Goal: Complete application form: Complete application form

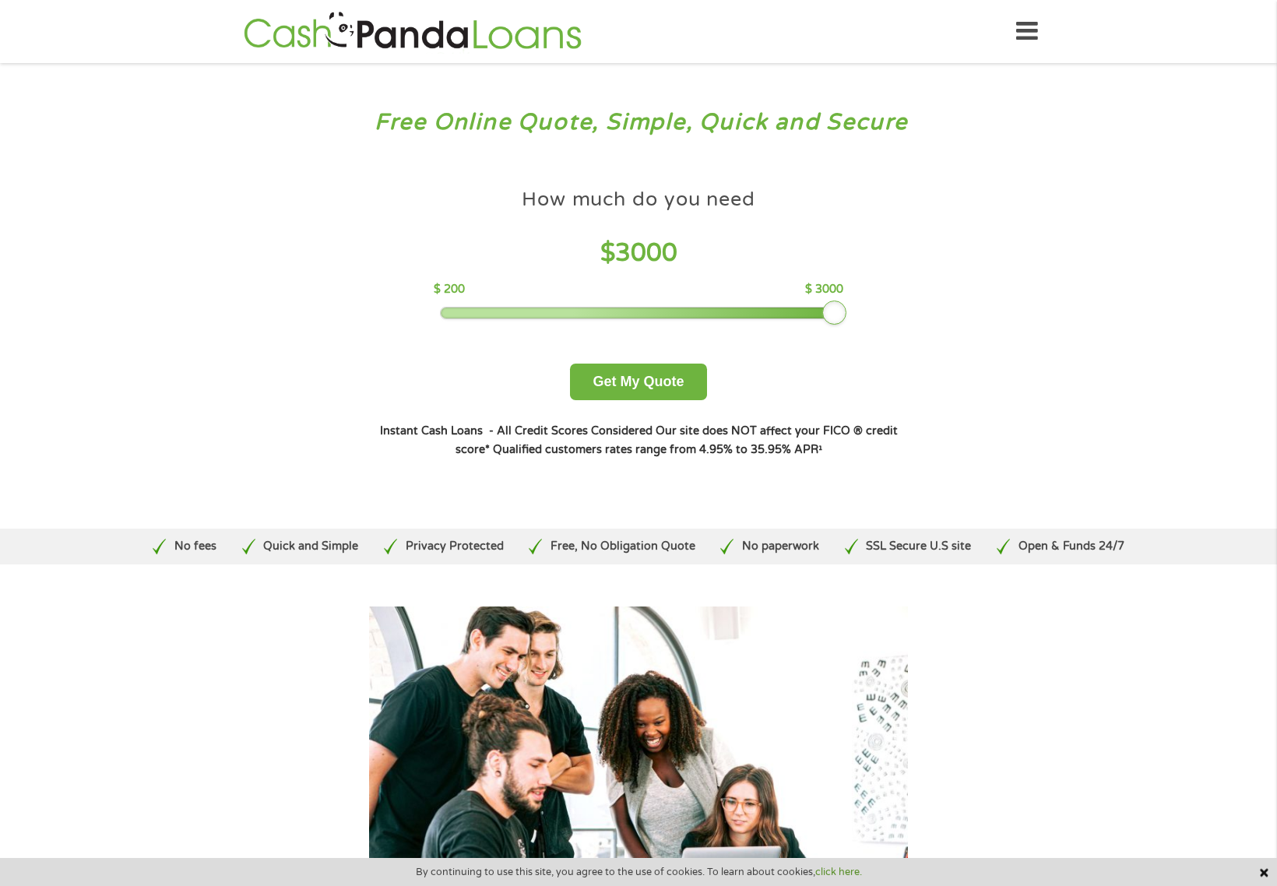
drag, startPoint x: 551, startPoint y: 308, endPoint x: 861, endPoint y: 287, distance: 310.5
click at [861, 287] on div "How much do you need $ 3000 $ 200 $ 3000 Get My Quote" at bounding box center [638, 291] width 545 height 220
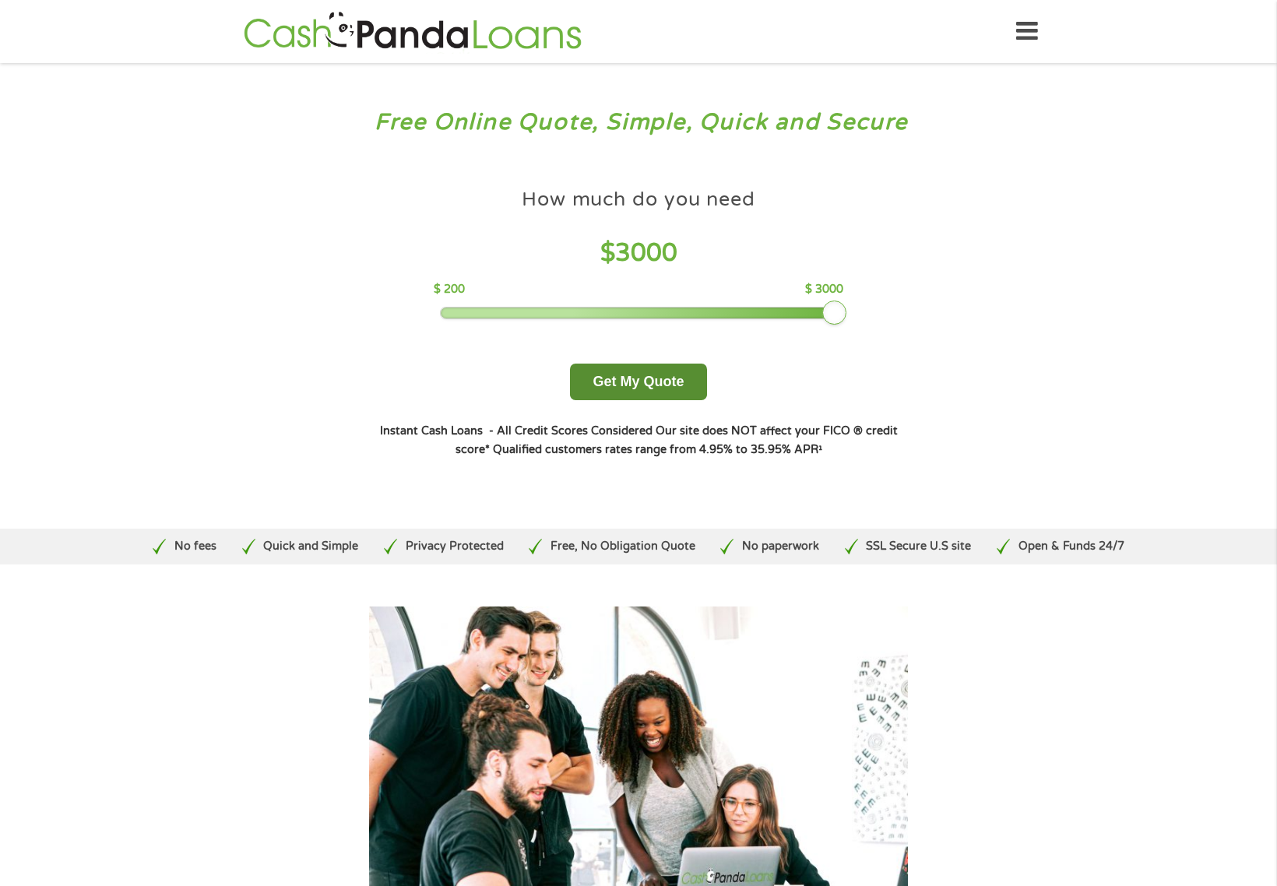
click at [630, 385] on button "Get My Quote" at bounding box center [638, 382] width 136 height 37
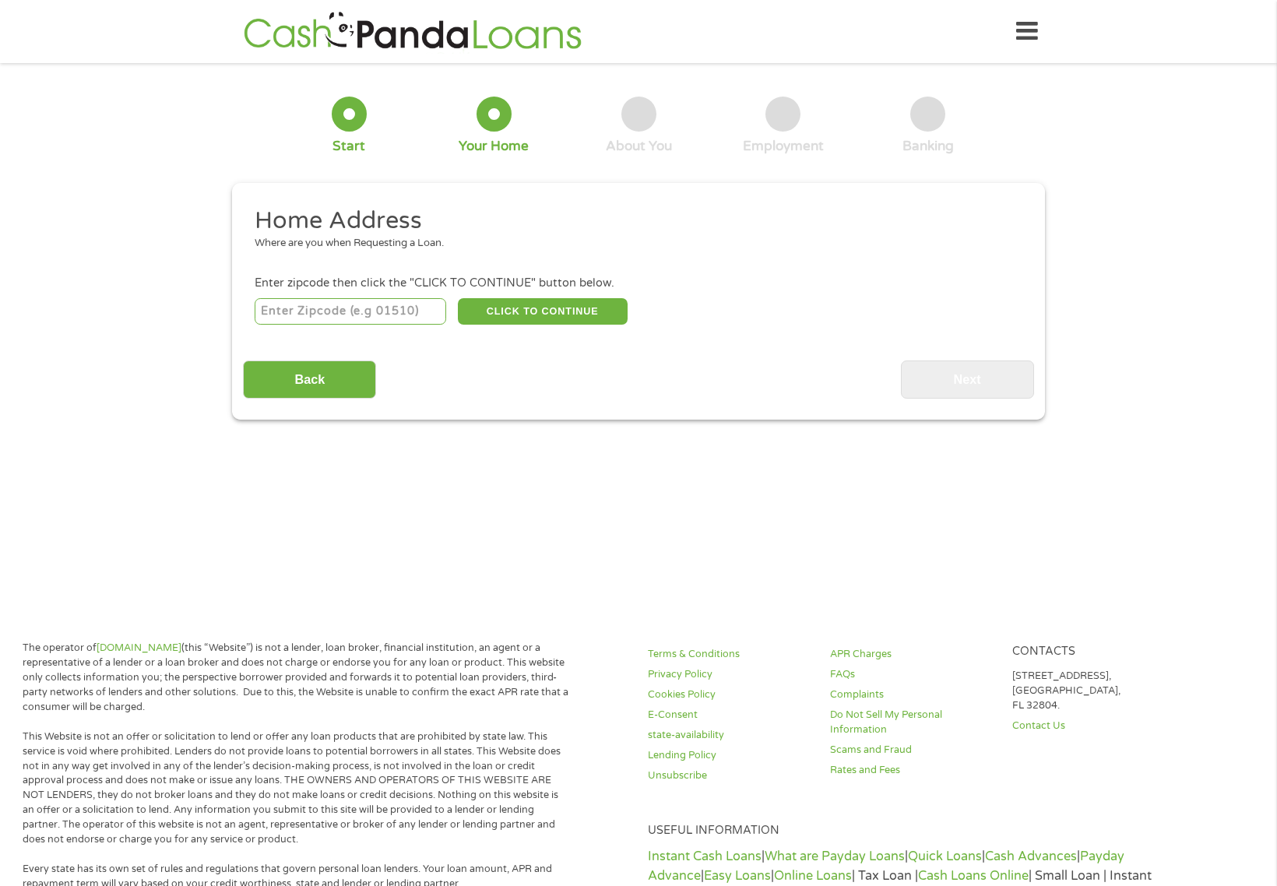
click at [361, 301] on input "number" at bounding box center [351, 311] width 192 height 26
type input "95834"
select select "[US_STATE]"
click at [564, 318] on button "CLICK TO CONTINUE" at bounding box center [543, 311] width 170 height 26
type input "95834"
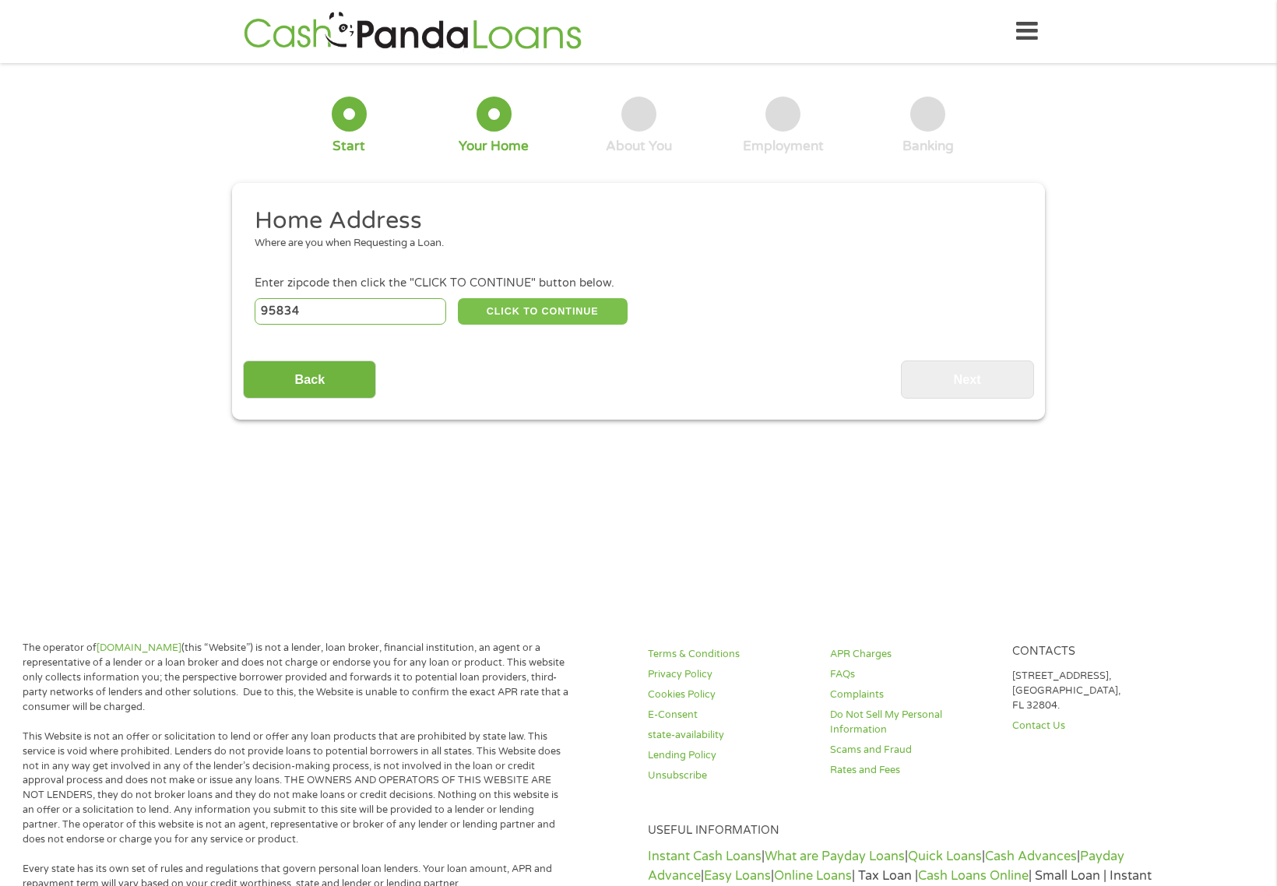
type input "[GEOGRAPHIC_DATA]"
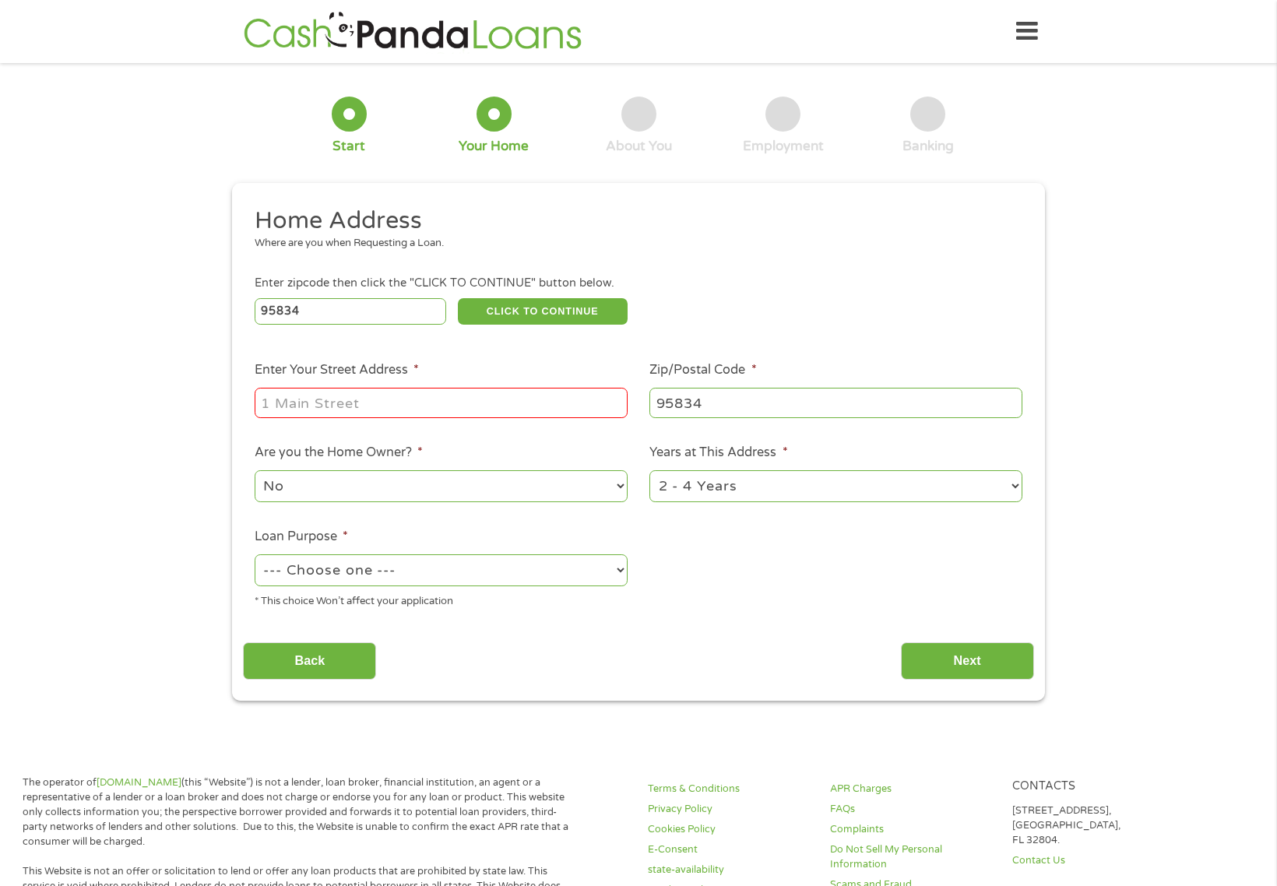
click at [449, 396] on input "Enter Your Street Address *" at bounding box center [441, 403] width 373 height 30
type input "[STREET_ADDRESS][PERSON_NAME]"
click at [788, 394] on input "95834" at bounding box center [835, 403] width 373 height 30
click at [402, 489] on select "No Yes" at bounding box center [441, 486] width 373 height 32
click at [402, 490] on select "No Yes" at bounding box center [441, 486] width 373 height 32
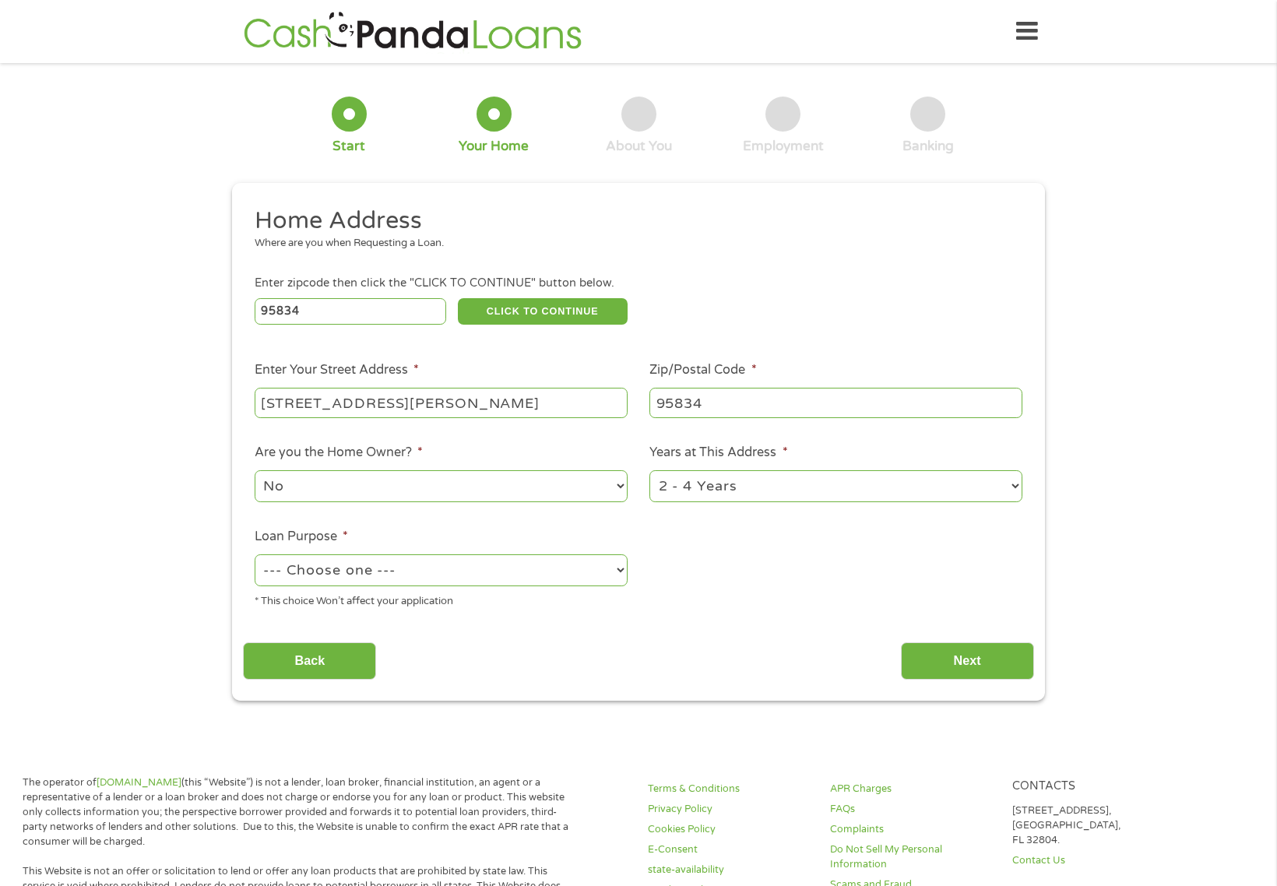
click at [669, 482] on select "1 Year or less 1 - 2 Years 2 - 4 Years Over 4 Years" at bounding box center [835, 486] width 373 height 32
select select "24months"
click at [649, 470] on select "1 Year or less 1 - 2 Years 2 - 4 Years Over 4 Years" at bounding box center [835, 486] width 373 height 32
click at [527, 588] on div "--- Choose one --- Pay Bills Debt Consolidation Home Improvement Major Purchase…" at bounding box center [441, 570] width 373 height 37
click at [531, 570] on select "--- Choose one --- Pay Bills Debt Consolidation Home Improvement Major Purchase…" at bounding box center [441, 570] width 373 height 32
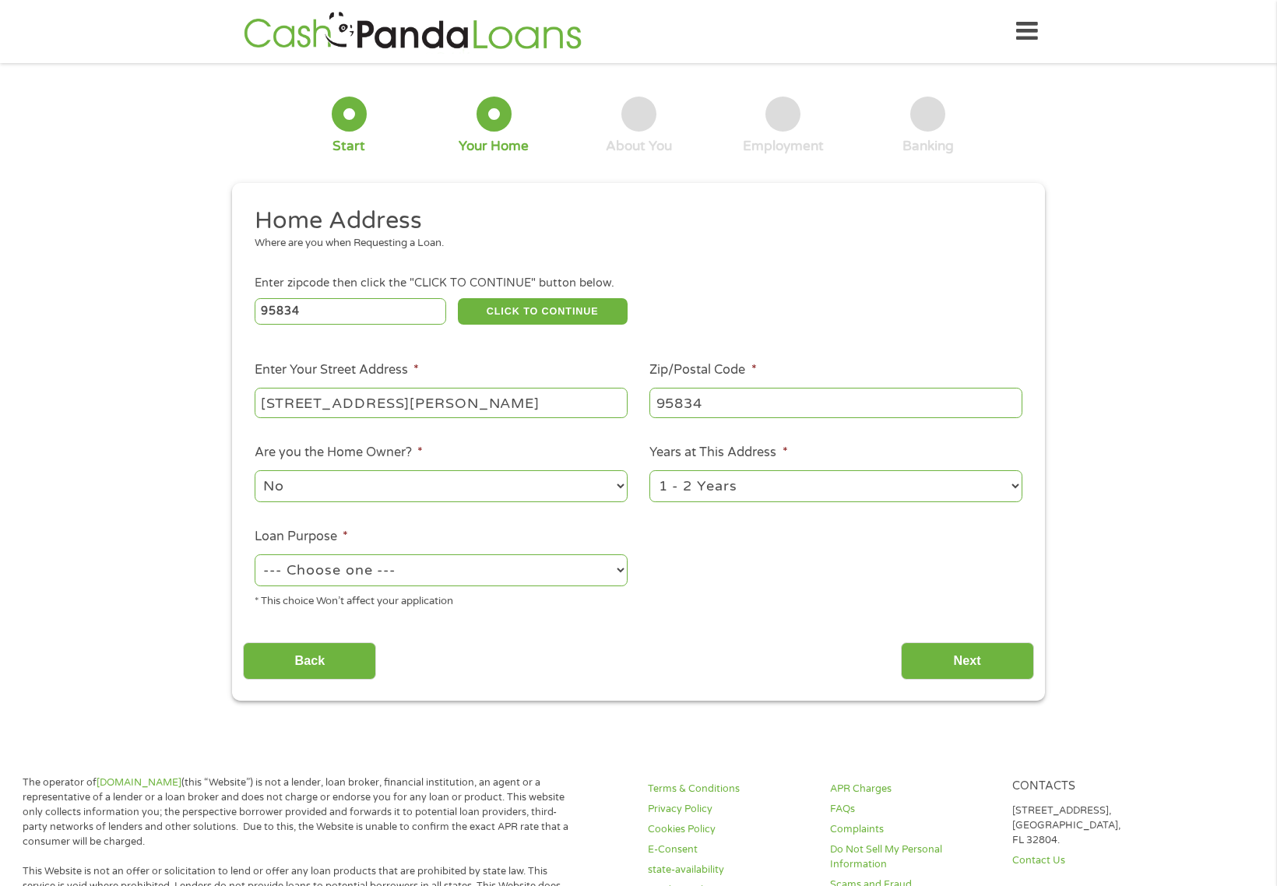
select select "paybills"
click at [255, 554] on select "--- Choose one --- Pay Bills Debt Consolidation Home Improvement Major Purchase…" at bounding box center [441, 570] width 373 height 32
click at [981, 660] on input "Next" at bounding box center [967, 661] width 133 height 38
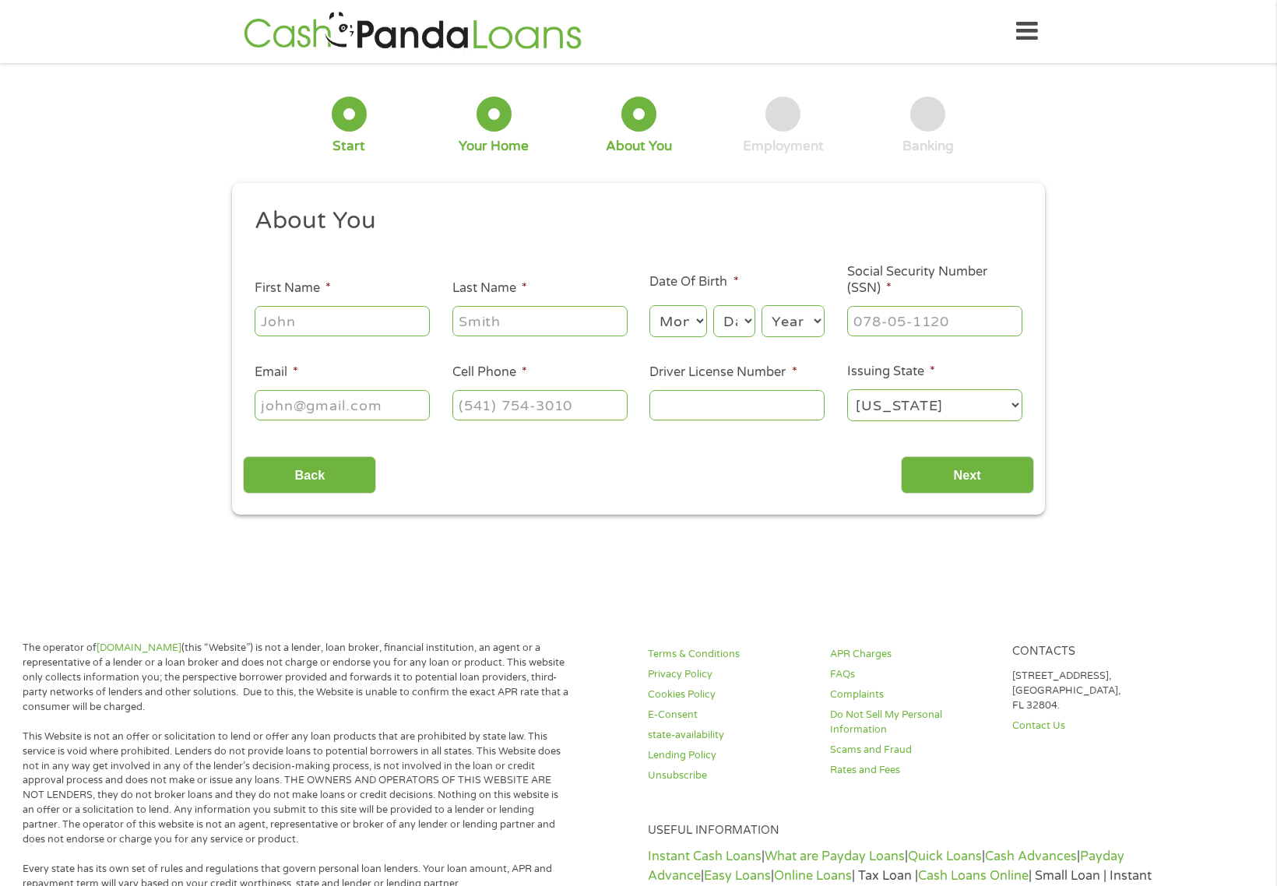
scroll to position [6, 6]
click at [323, 334] on input "First Name *" at bounding box center [342, 321] width 175 height 30
type input "[PERSON_NAME]"
type input "[EMAIL_ADDRESS][DOMAIN_NAME]"
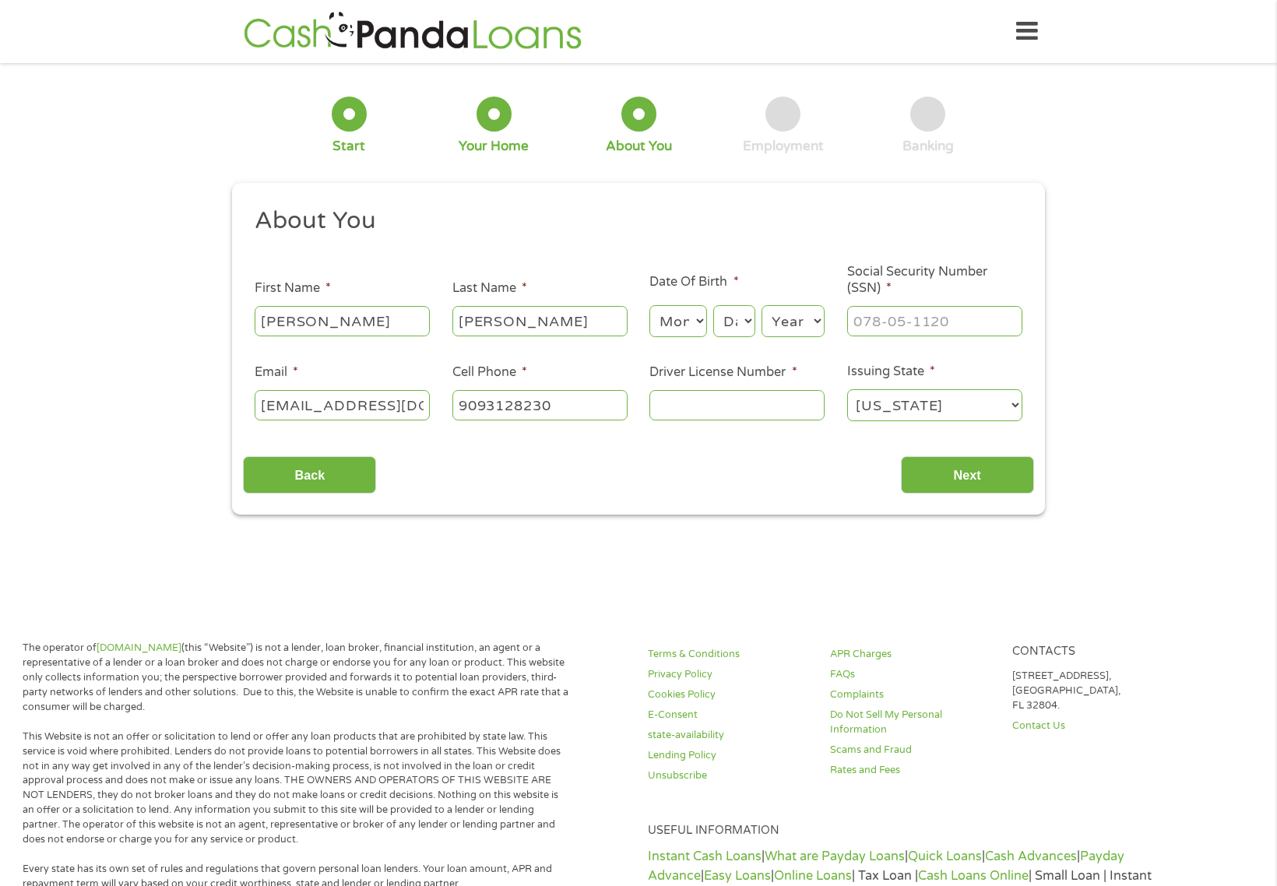
type input "[PHONE_NUMBER]"
click at [681, 319] on select "Month 1 2 3 4 5 6 7 8 9 10 11 12" at bounding box center [677, 321] width 57 height 32
select select "12"
click at [649, 305] on select "Month 1 2 3 4 5 6 7 8 9 10 11 12" at bounding box center [677, 321] width 57 height 32
click at [742, 319] on select "Day 1 2 3 4 5 6 7 8 9 10 11 12 13 14 15 16 17 18 19 20 21 22 23 24 25 26 27 28 …" at bounding box center [734, 321] width 42 height 32
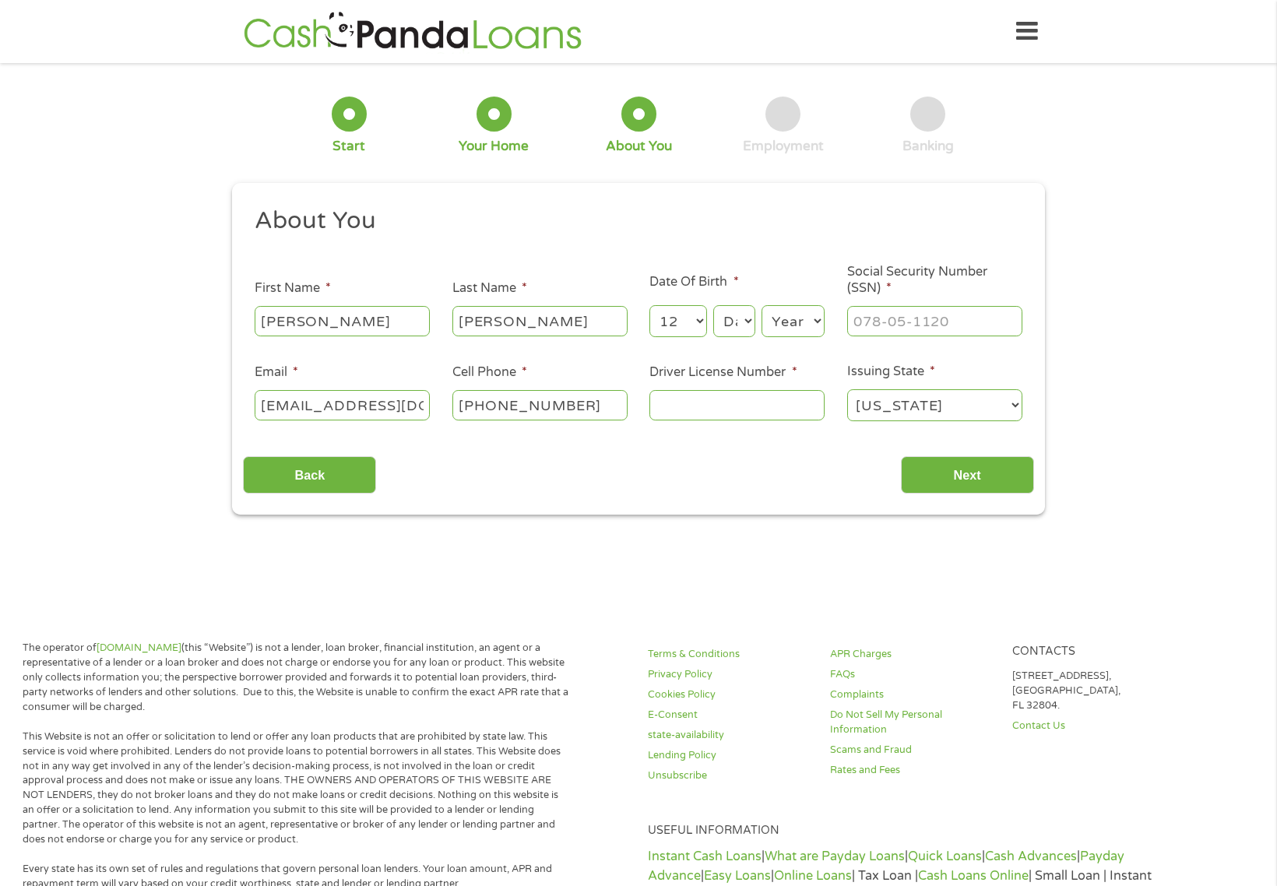
select select "14"
click at [713, 305] on select "Day 1 2 3 4 5 6 7 8 9 10 11 12 13 14 15 16 17 18 19 20 21 22 23 24 25 26 27 28 …" at bounding box center [734, 321] width 42 height 32
click at [790, 332] on select "Year [DATE] 2006 2005 2004 2003 2002 2001 2000 1999 1998 1997 1996 1995 1994 19…" at bounding box center [792, 321] width 63 height 32
select select "1991"
click at [761, 305] on select "Year [DATE] 2006 2005 2004 2003 2002 2001 2000 1999 1998 1997 1996 1995 1994 19…" at bounding box center [792, 321] width 63 height 32
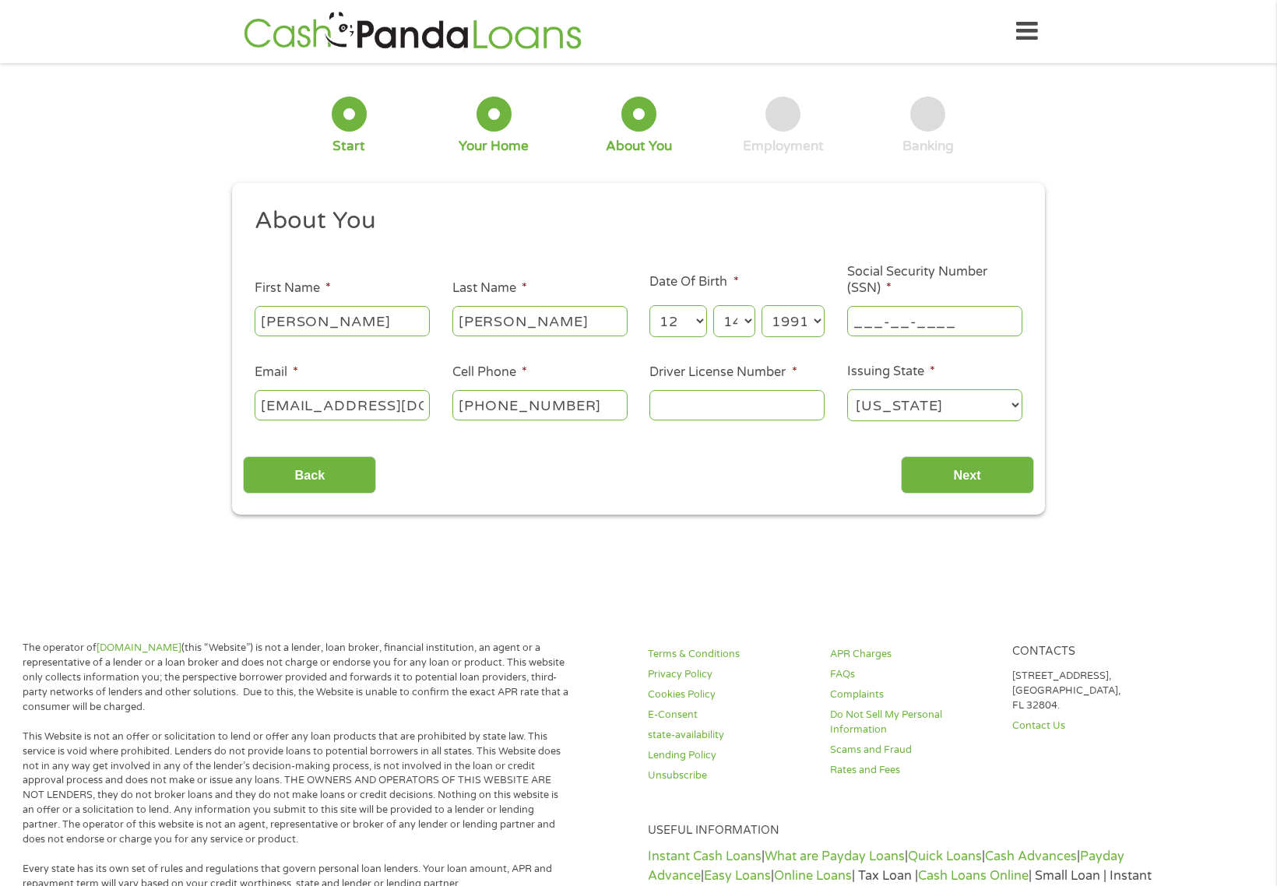
click at [873, 317] on input "___-__-____" at bounding box center [934, 321] width 175 height 30
type input "610-73-9852"
click at [734, 388] on div at bounding box center [736, 406] width 175 height 36
click at [732, 405] on input "Driver License Number *" at bounding box center [736, 405] width 175 height 30
drag, startPoint x: 697, startPoint y: 422, endPoint x: 704, endPoint y: 413, distance: 11.2
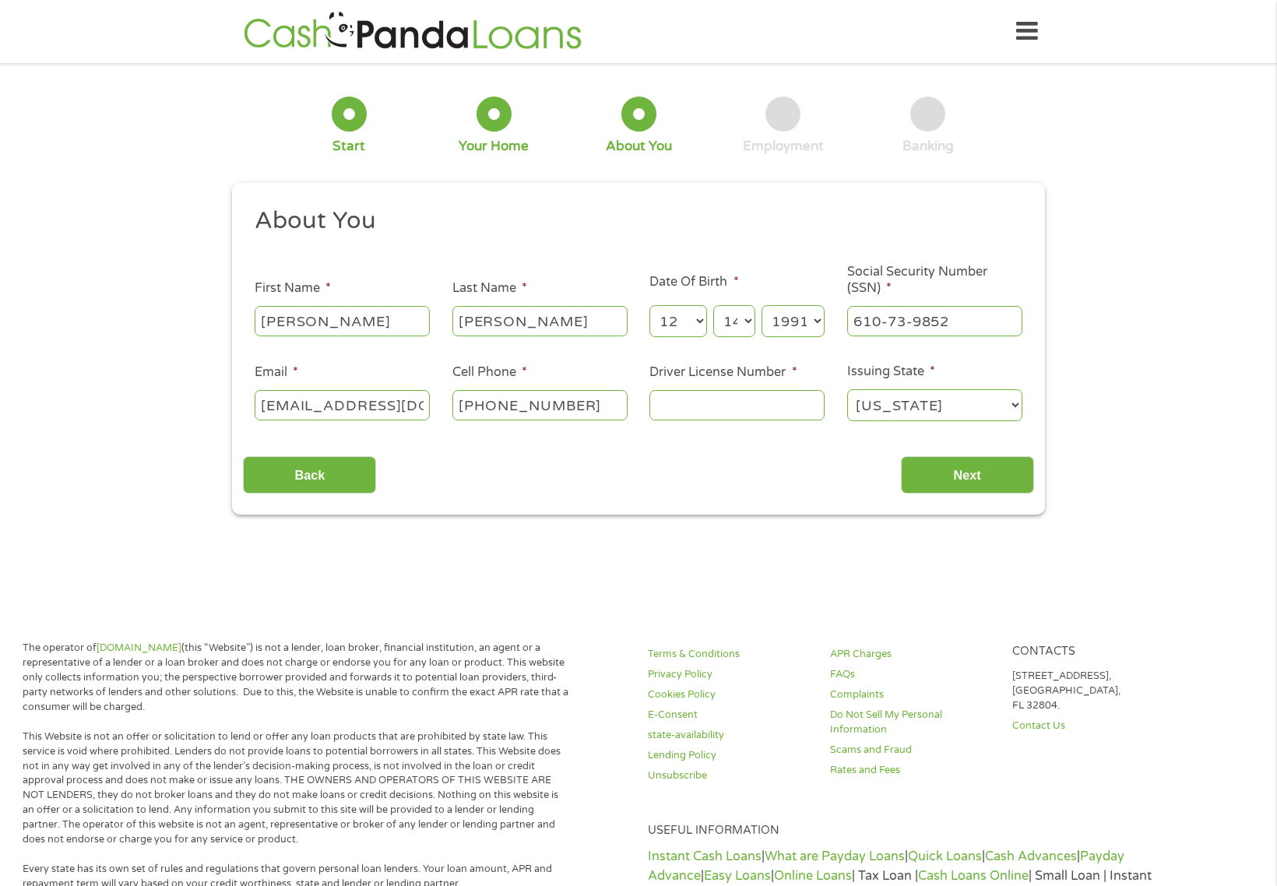
click at [697, 422] on div at bounding box center [736, 406] width 175 height 36
drag, startPoint x: 707, startPoint y: 402, endPoint x: 683, endPoint y: 377, distance: 35.2
click at [707, 401] on input "Driver License Number *" at bounding box center [736, 405] width 175 height 30
click at [680, 396] on input "Driver License Number *" at bounding box center [736, 405] width 175 height 30
type input "E3604272"
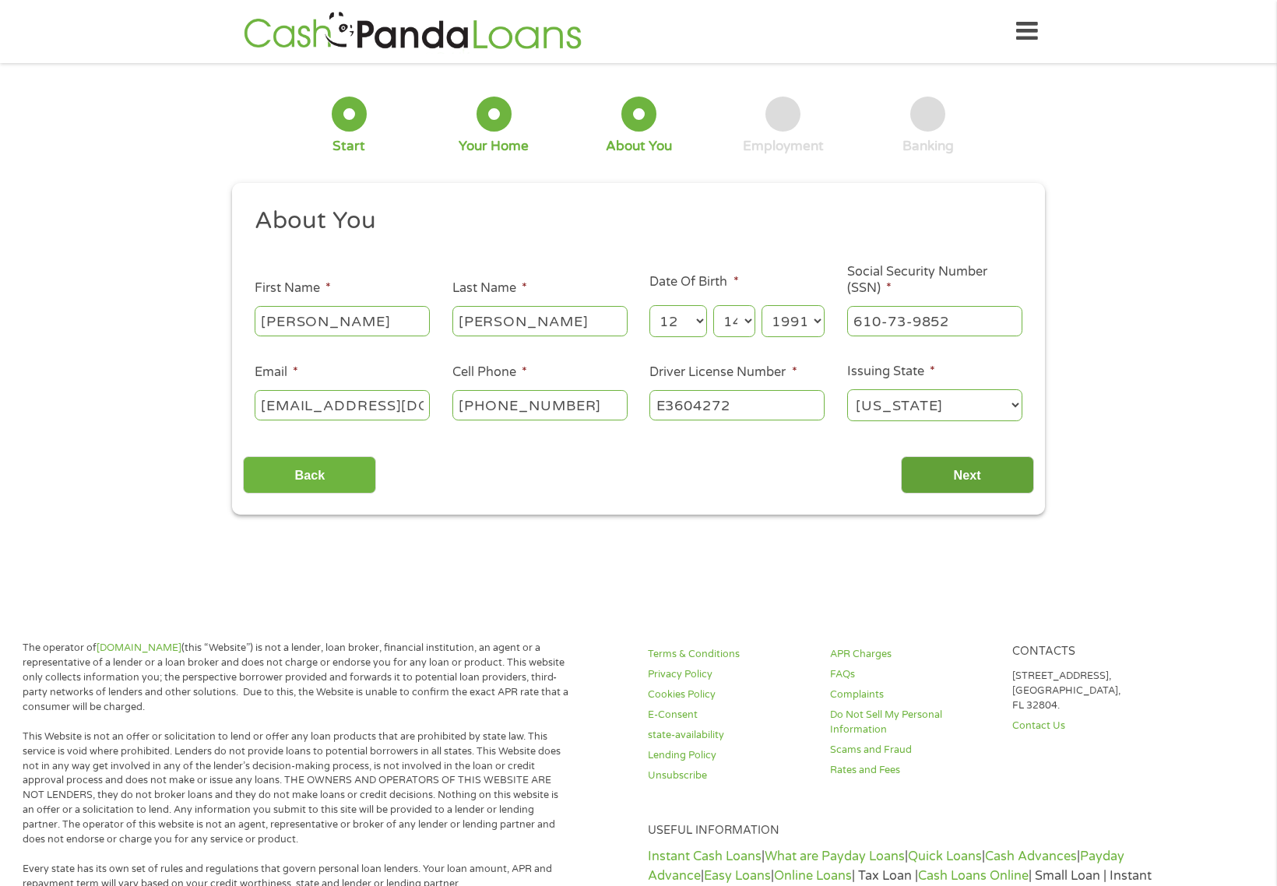
click at [919, 473] on input "Next" at bounding box center [967, 475] width 133 height 38
click at [913, 423] on div "[US_STATE] [US_STATE] [US_STATE] [US_STATE] [US_STATE] [US_STATE] [US_STATE] [U…" at bounding box center [934, 405] width 175 height 37
click at [847, 389] on select "[US_STATE] [US_STATE] [US_STATE] [US_STATE] [US_STATE] [US_STATE] [US_STATE] [U…" at bounding box center [934, 405] width 175 height 32
click at [975, 476] on input "Next" at bounding box center [967, 475] width 133 height 38
click at [975, 475] on input "Next" at bounding box center [967, 475] width 133 height 38
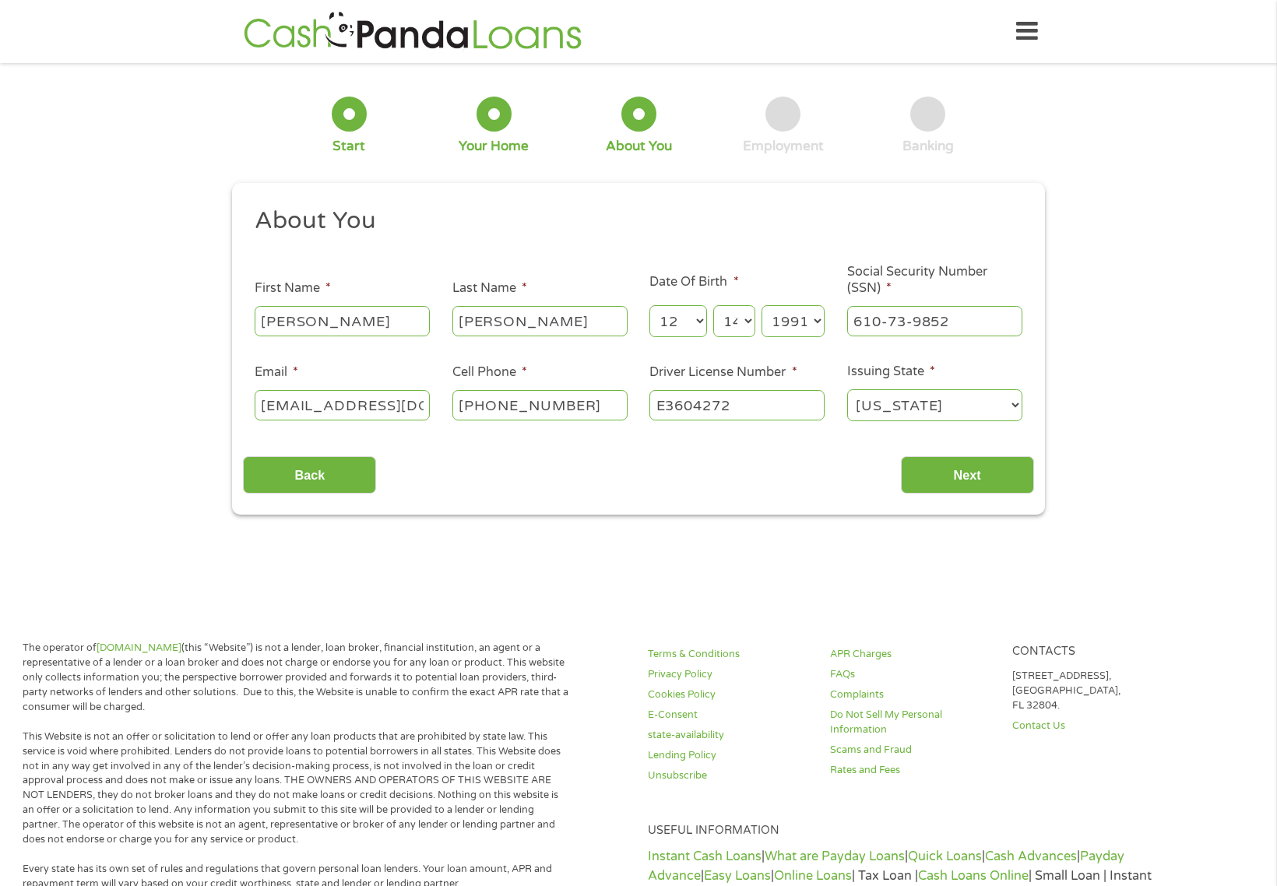
click at [541, 330] on input "[PERSON_NAME]" at bounding box center [539, 321] width 175 height 30
type input "[PERSON_NAME]"
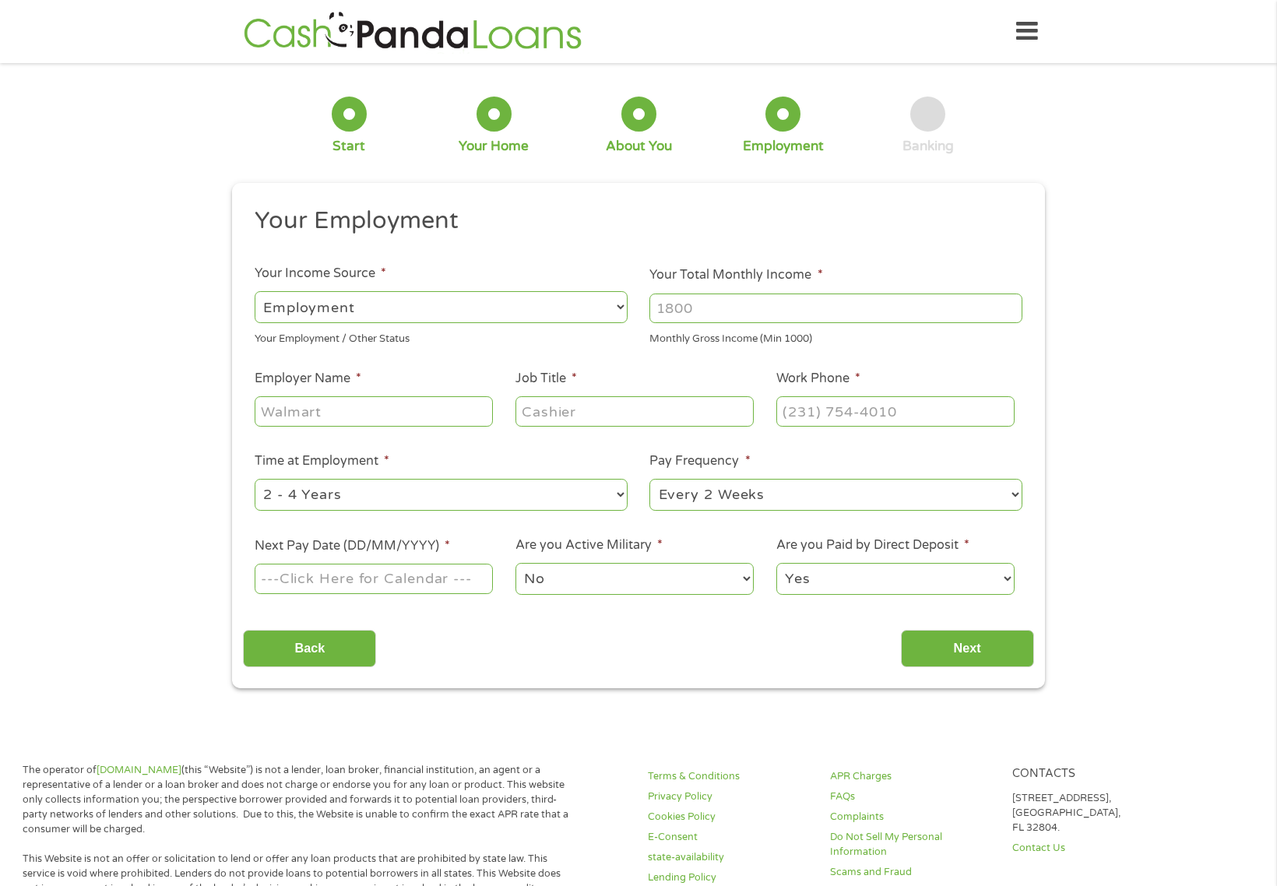
click at [431, 312] on select "--- Choose one --- Employment [DEMOGRAPHIC_DATA] Benefits" at bounding box center [441, 307] width 373 height 32
click at [762, 308] on input "Your Total Monthly Income *" at bounding box center [835, 308] width 373 height 30
type input "8"
type input "7500"
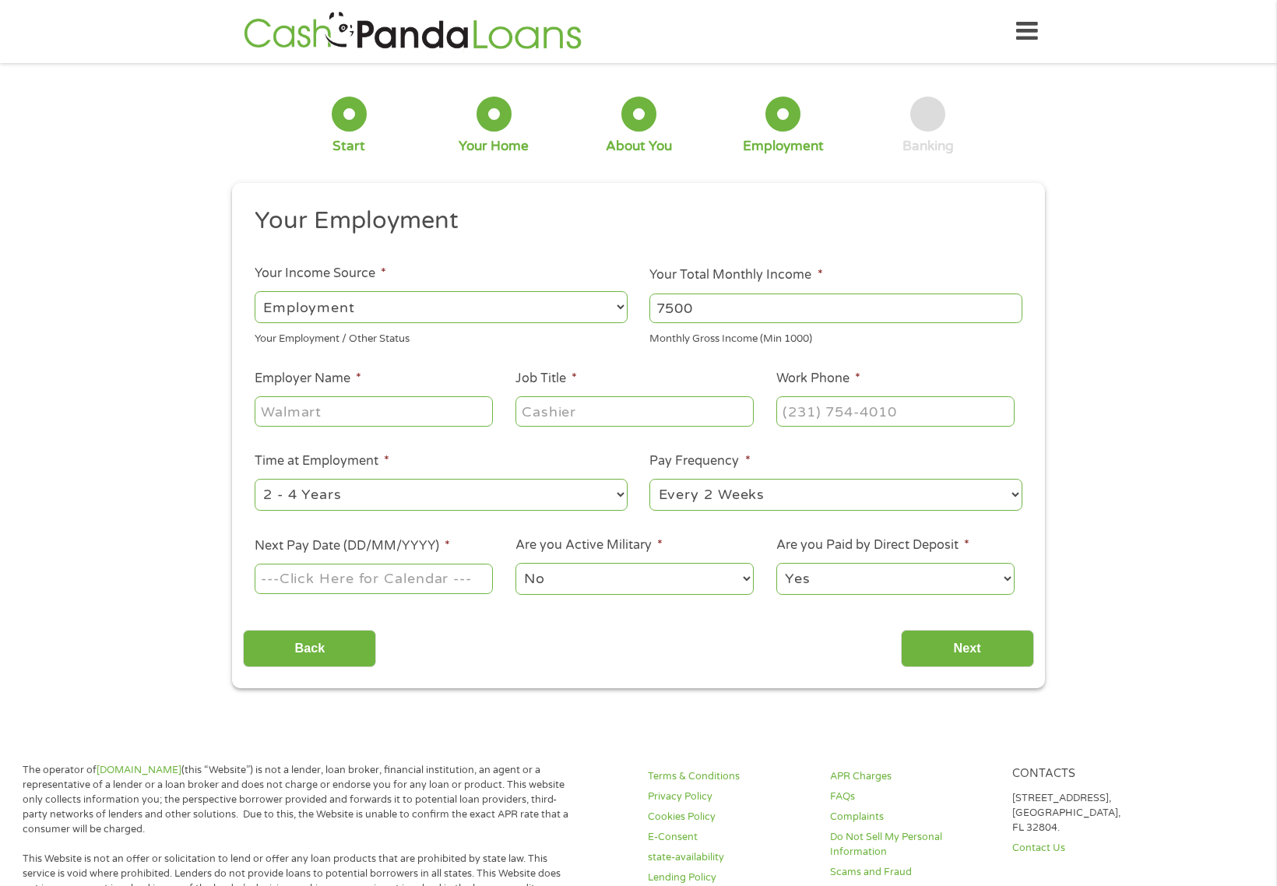
click at [449, 417] on input "Employer Name *" at bounding box center [374, 411] width 238 height 30
type input "[PERSON_NAME] North Medical Group"
type input "Physician"
type input "(___) ___-____"
type input "[PHONE_NUMBER]"
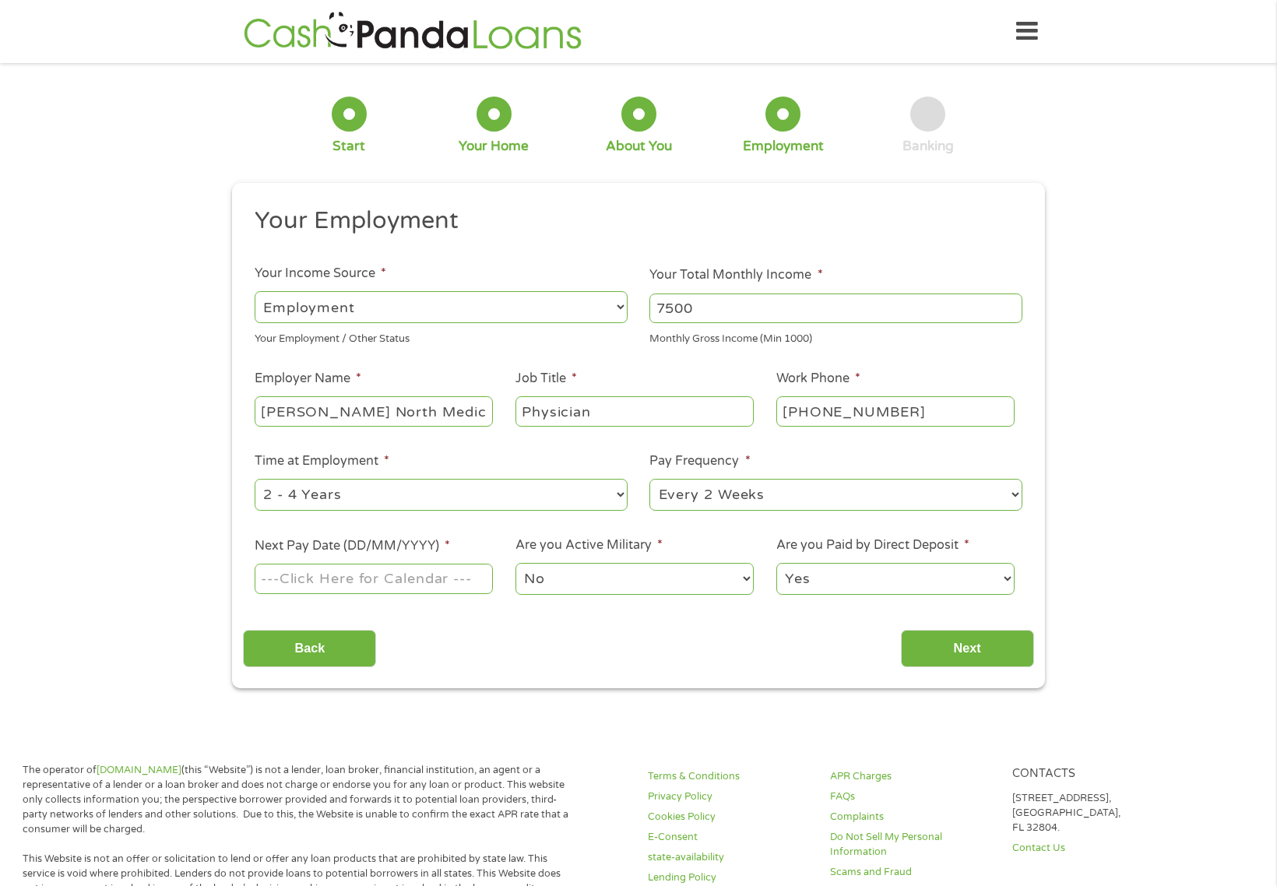
click at [337, 493] on select "--- Choose one --- 1 Year or less 1 - 2 Years 2 - 4 Years Over 4 Years" at bounding box center [441, 495] width 373 height 32
select select "24months"
click at [255, 479] on select "--- Choose one --- 1 Year or less 1 - 2 Years 2 - 4 Years Over 4 Years" at bounding box center [441, 495] width 373 height 32
click at [711, 500] on select "--- Choose one --- Every 2 Weeks Every Week Monthly Semi-Monthly" at bounding box center [835, 495] width 373 height 32
click at [649, 479] on select "--- Choose one --- Every 2 Weeks Every Week Monthly Semi-Monthly" at bounding box center [835, 495] width 373 height 32
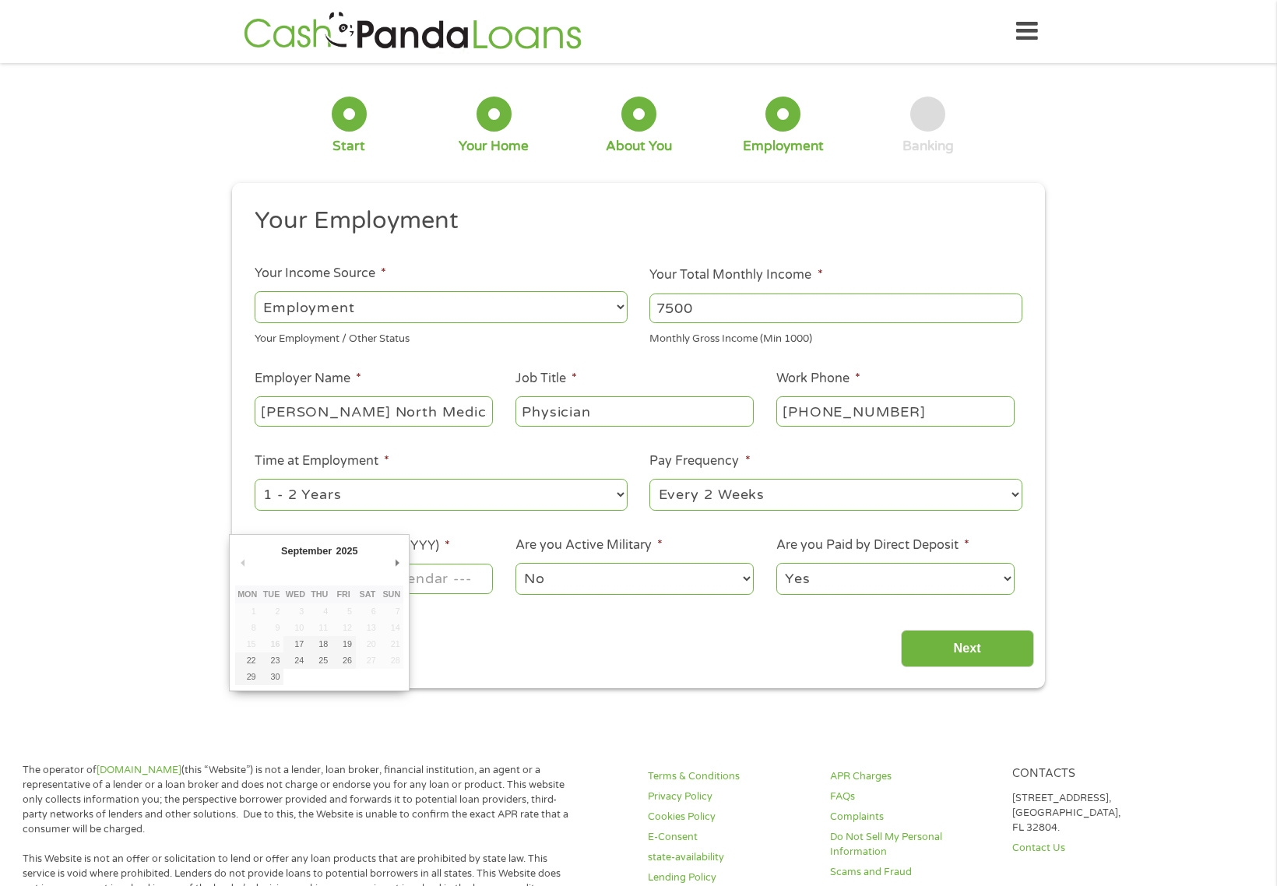
click at [420, 580] on input "Next Pay Date (DD/MM/YYYY) *" at bounding box center [374, 579] width 238 height 30
type input "[DATE]"
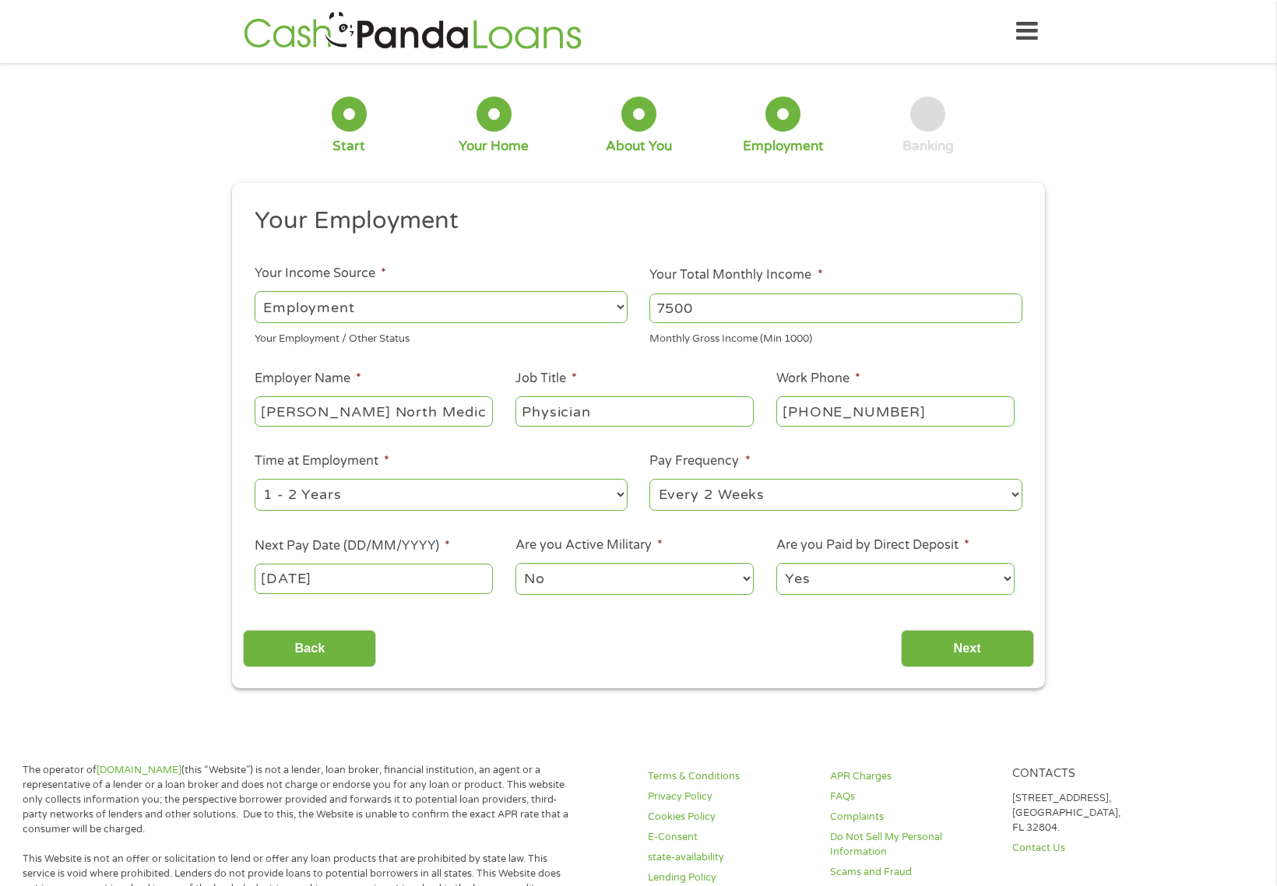
click at [567, 579] on select "No Yes" at bounding box center [634, 579] width 238 height 32
click at [515, 563] on select "No Yes" at bounding box center [634, 579] width 238 height 32
click at [803, 575] on select "Yes No" at bounding box center [895, 579] width 238 height 32
click at [819, 573] on select "Yes No" at bounding box center [895, 579] width 238 height 32
click at [991, 641] on input "Next" at bounding box center [967, 649] width 133 height 38
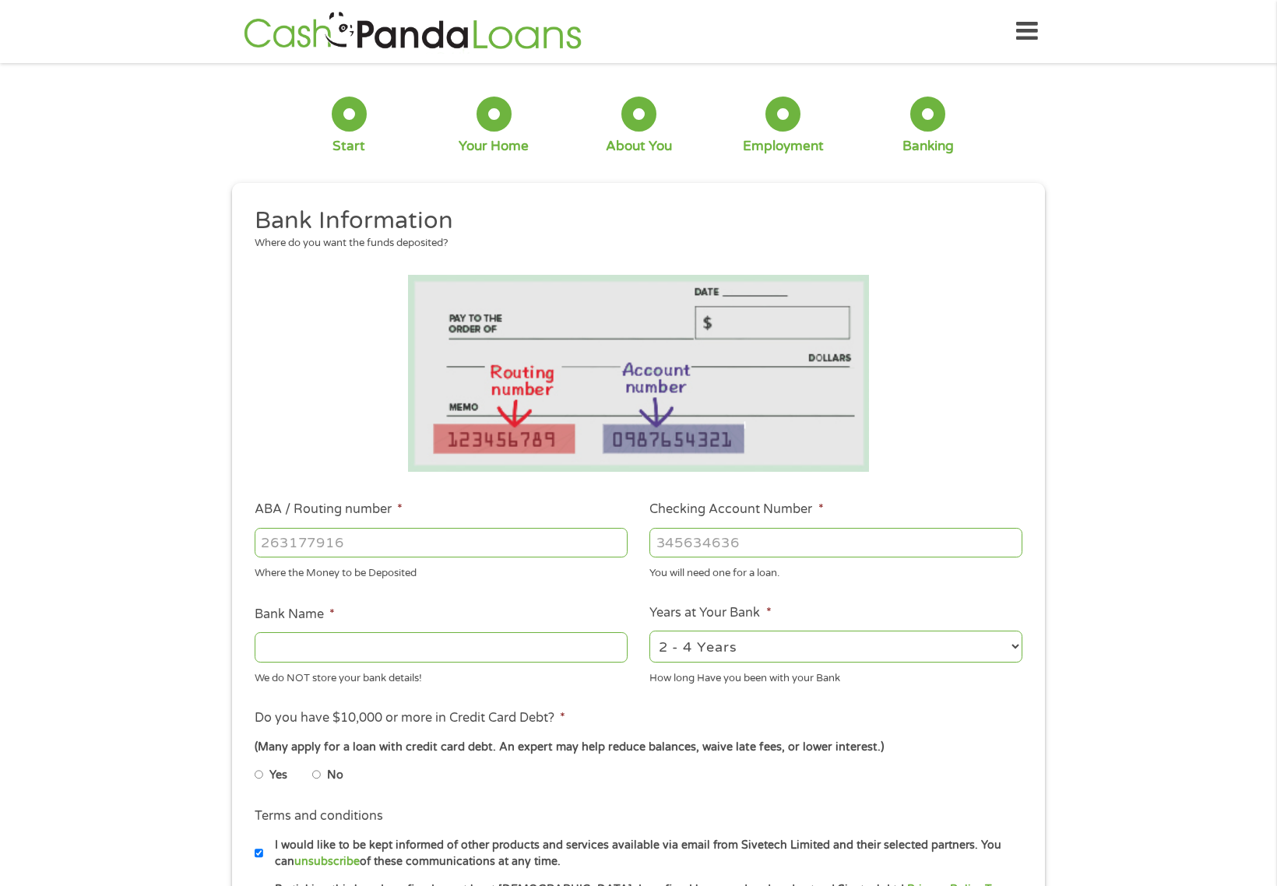
click at [422, 540] on input "ABA / Routing number *" at bounding box center [441, 543] width 373 height 30
click at [566, 546] on input "ABA / Routing number *" at bounding box center [441, 543] width 373 height 30
type input "325070760"
type input "JPMORGAN CHASE BANK NA"
type input "325070760"
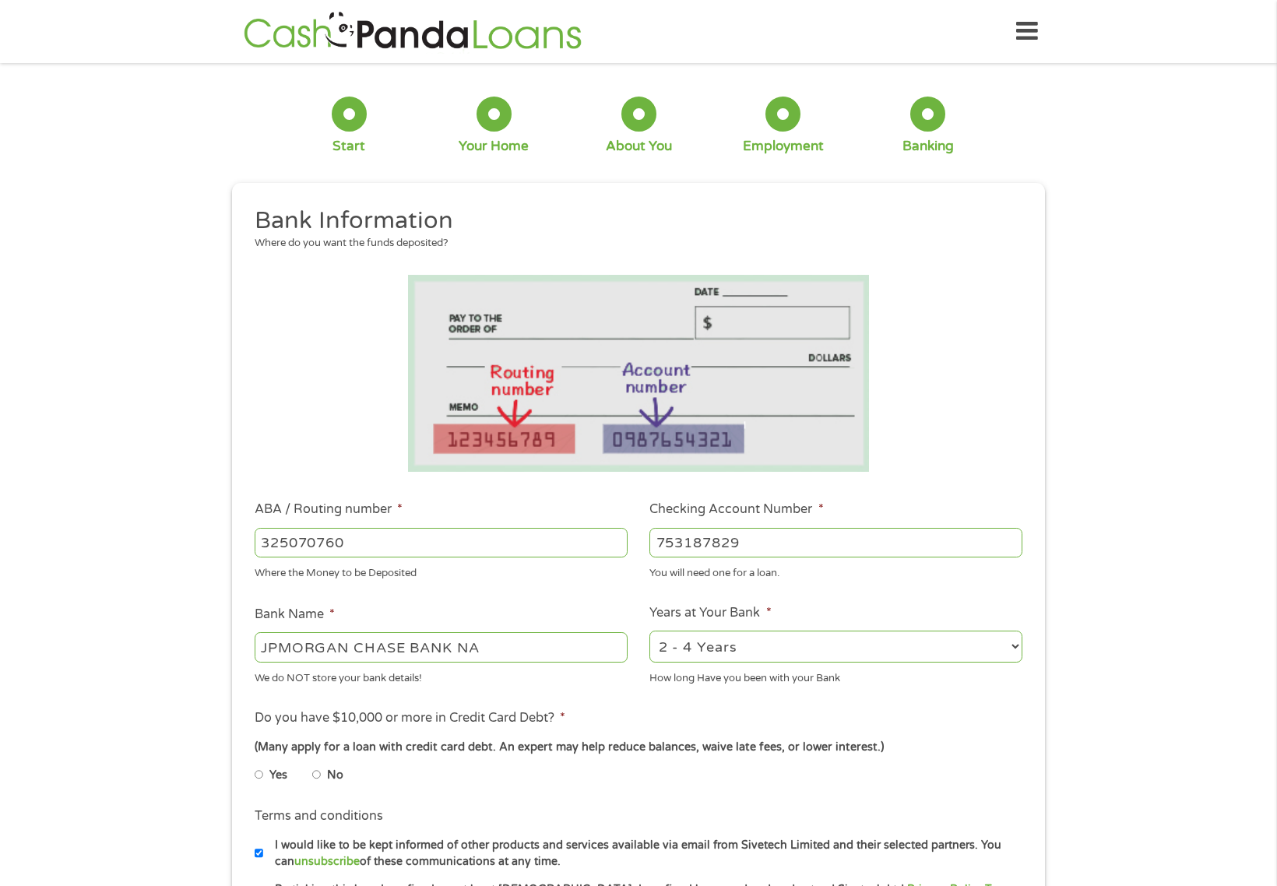
type input "753187829"
click at [738, 648] on select "2 - 4 Years 6 - 12 Months 1 - 2 Years Over 4 Years" at bounding box center [835, 646] width 373 height 32
select select "60months"
click at [649, 630] on select "2 - 4 Years 6 - 12 Months 1 - 2 Years Over 4 Years" at bounding box center [835, 646] width 373 height 32
click at [648, 721] on li "Do you have $10,000 or more in Credit Card Debt? * (Many apply for a loan with …" at bounding box center [638, 751] width 790 height 87
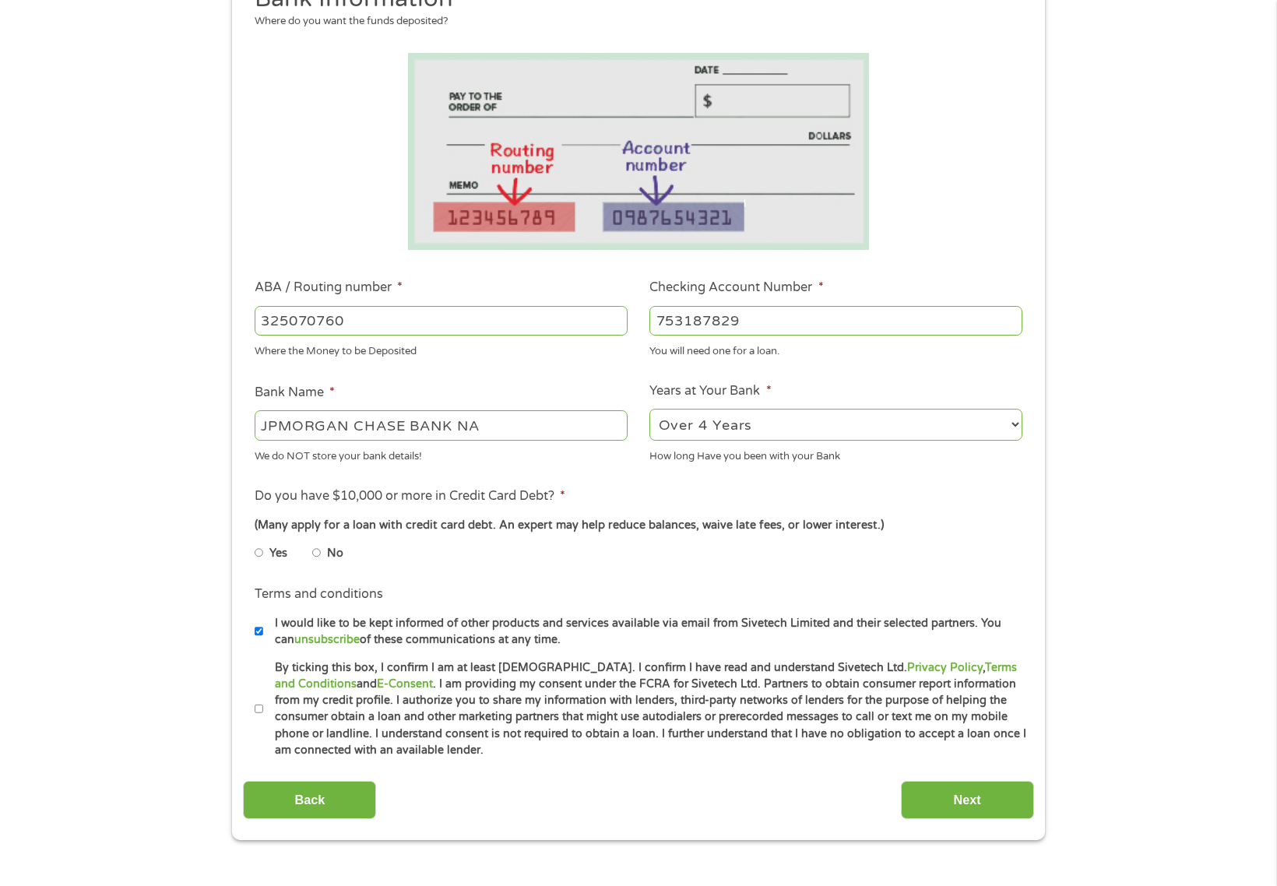
scroll to position [311, 0]
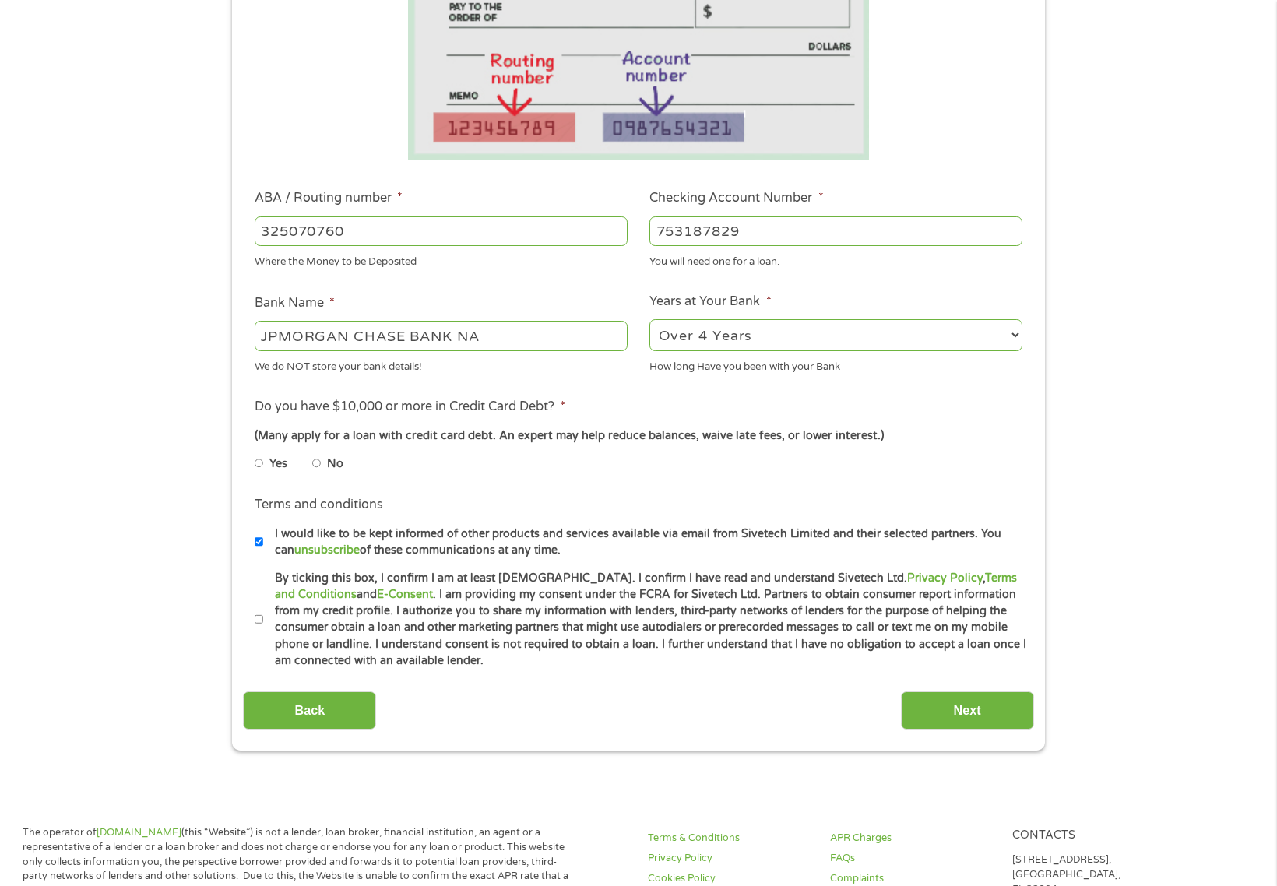
click at [259, 462] on input "Yes" at bounding box center [259, 463] width 9 height 25
radio input "true"
click at [257, 621] on input "By ticking this box, I confirm I am at least [DEMOGRAPHIC_DATA]. I confirm I ha…" at bounding box center [259, 619] width 9 height 25
checkbox input "true"
click at [258, 543] on input "I would like to be kept informed of other products and services available via e…" at bounding box center [259, 541] width 9 height 25
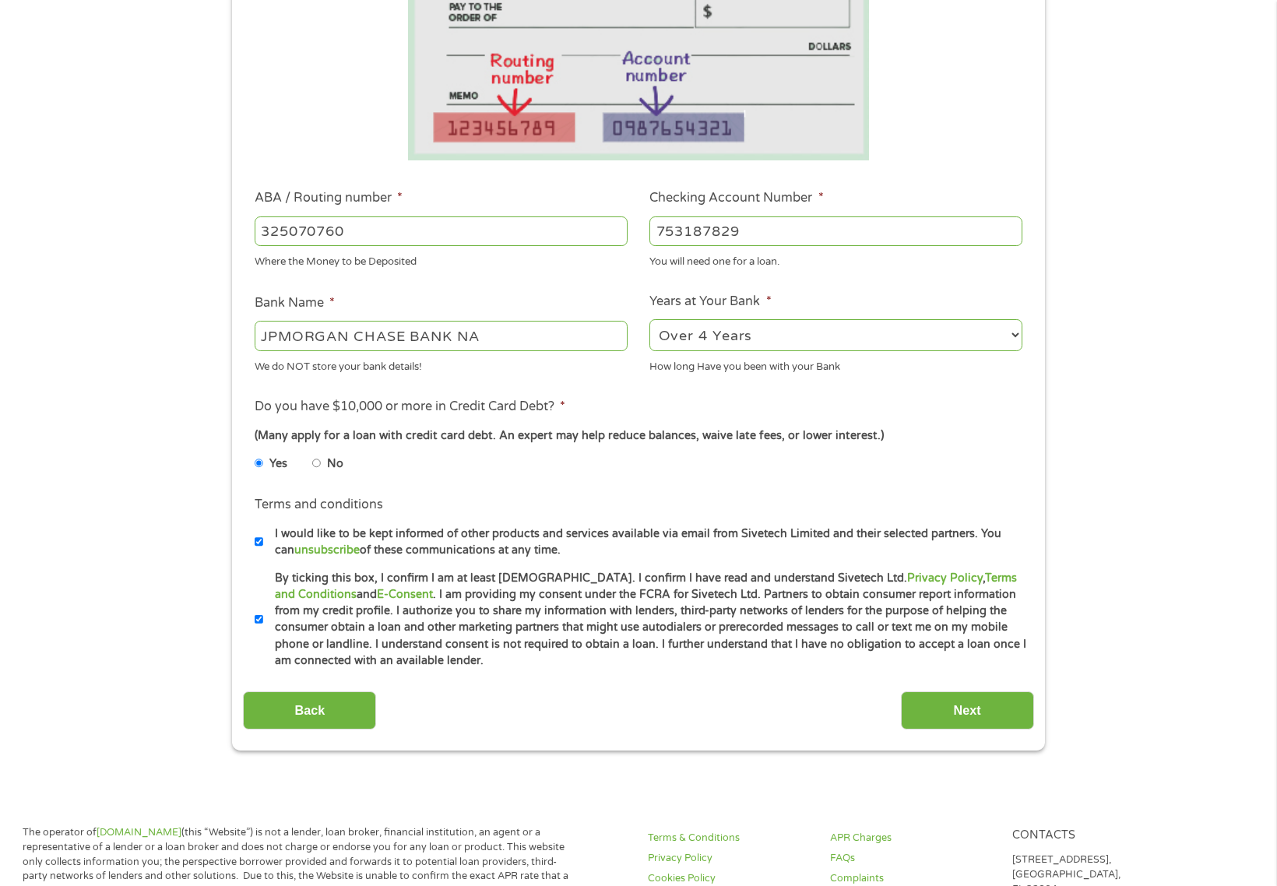
checkbox input "false"
click at [937, 711] on input "Next" at bounding box center [967, 710] width 133 height 38
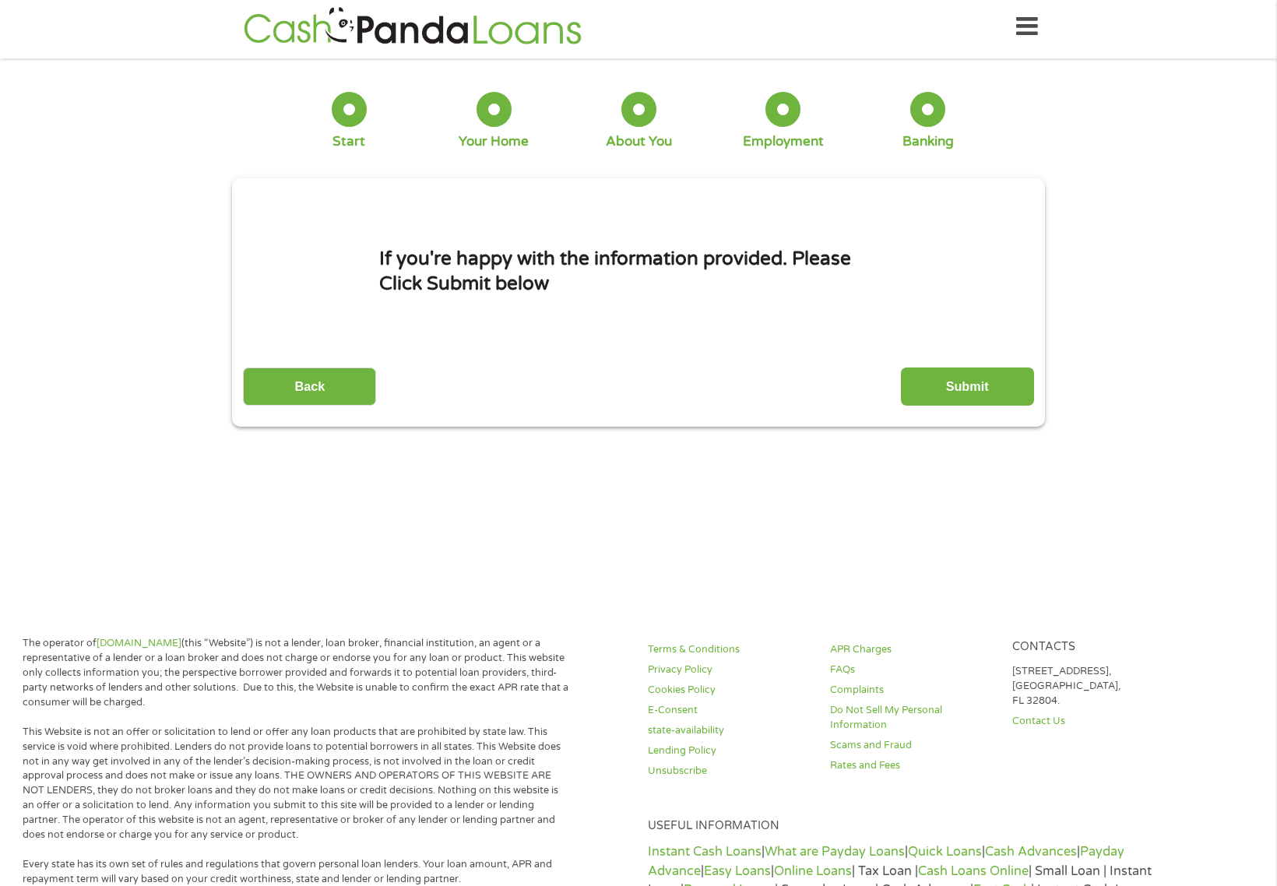
scroll to position [0, 0]
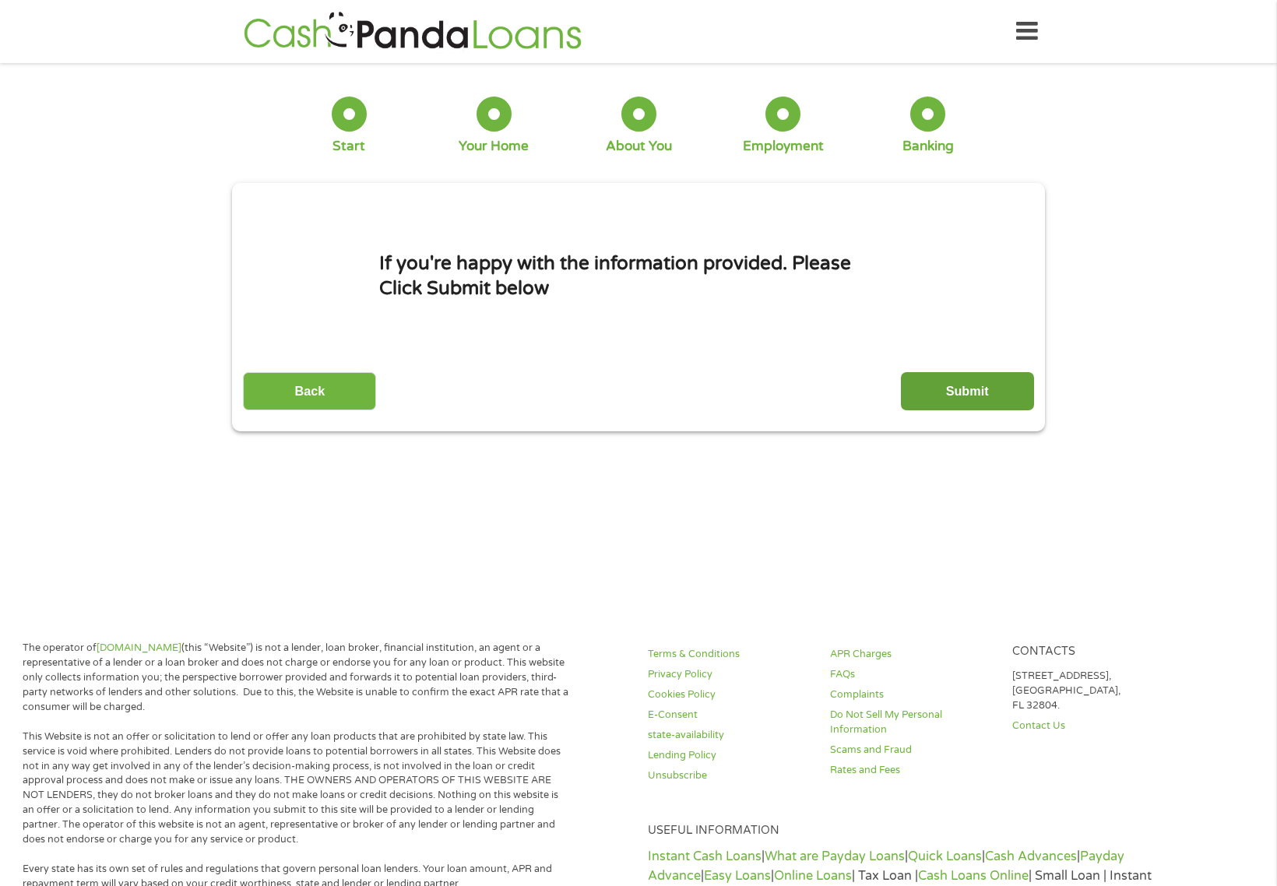
click at [977, 398] on input "Submit" at bounding box center [967, 391] width 133 height 38
